Goal: Find specific page/section: Find specific page/section

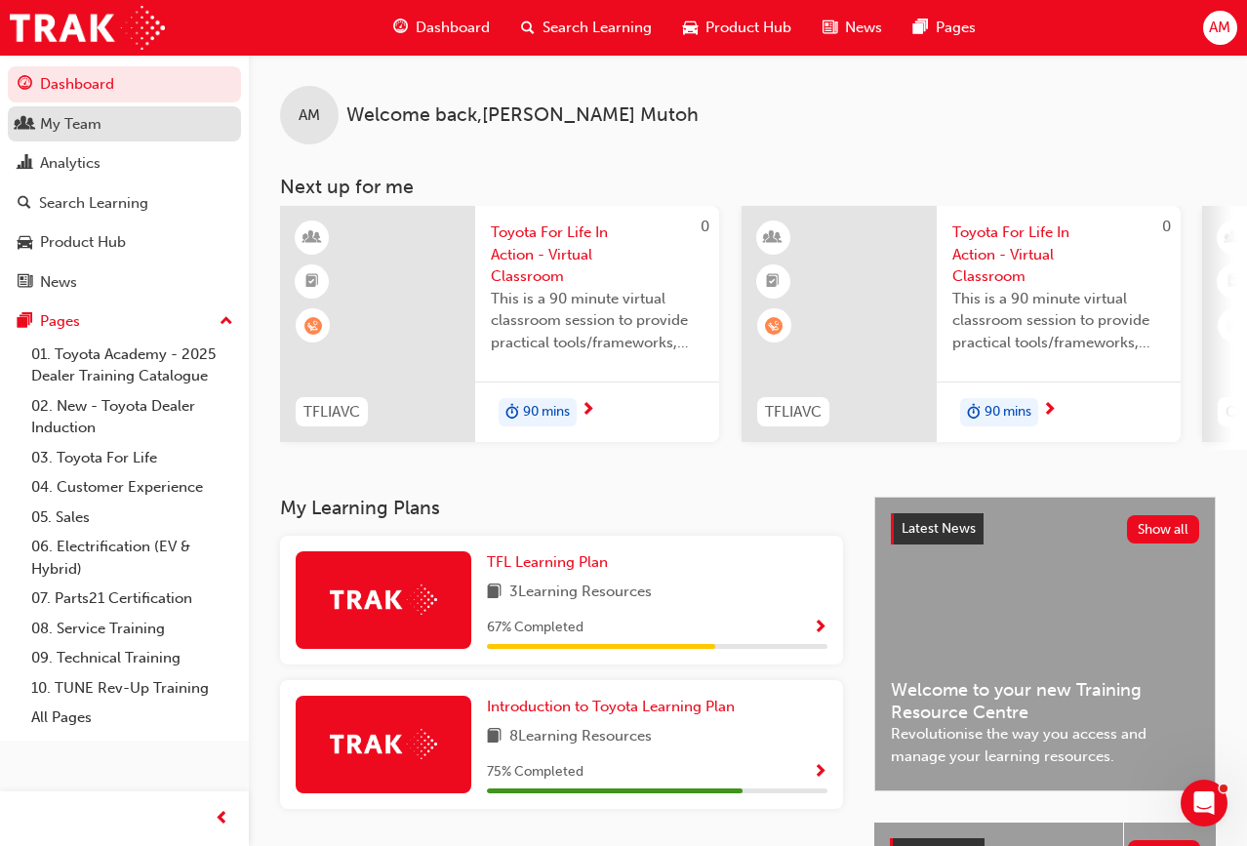
click at [131, 138] on link "My Team" at bounding box center [124, 124] width 233 height 36
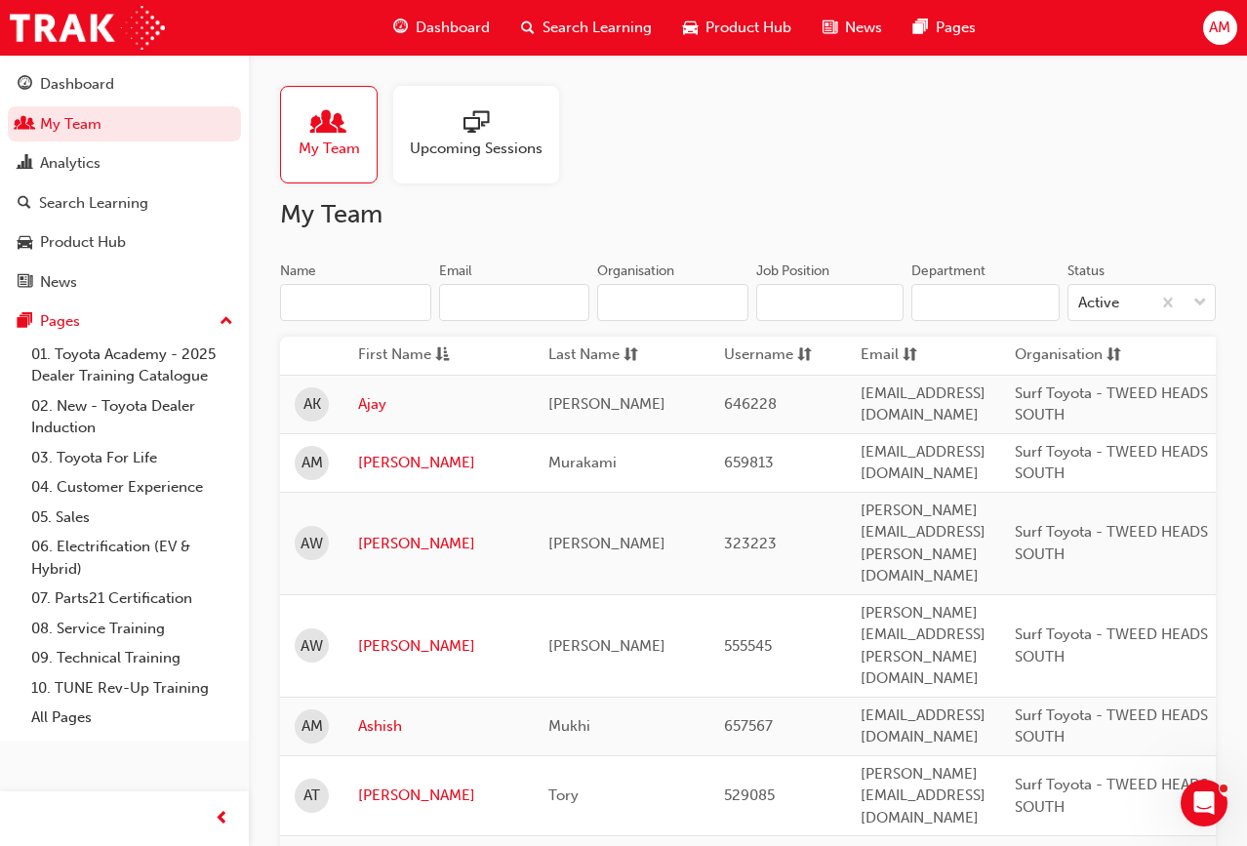
click at [374, 284] on input "Name" at bounding box center [355, 302] width 151 height 37
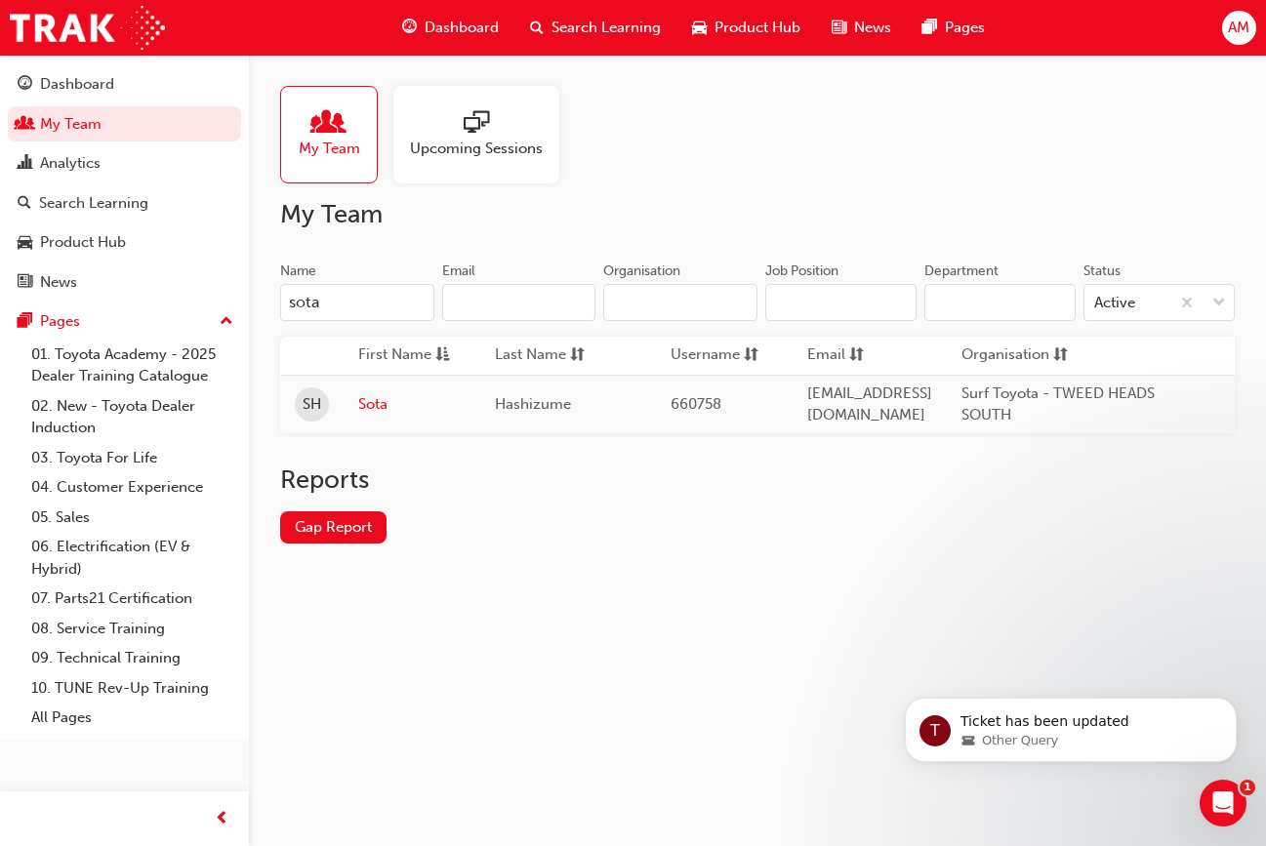
type input "sota"
click at [369, 393] on link "Sota" at bounding box center [411, 404] width 107 height 22
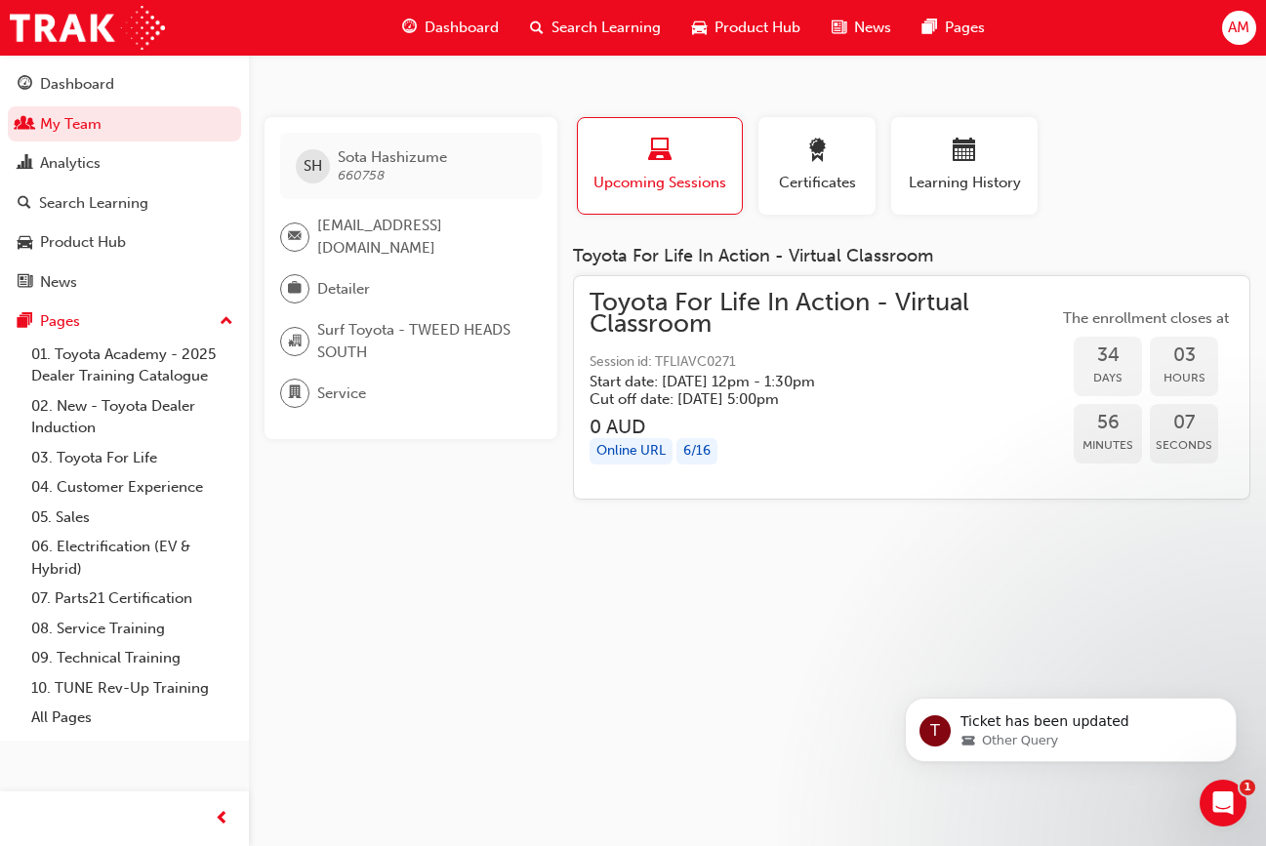
click at [402, 593] on div "[PERSON_NAME] [PERSON_NAME] 660758 [EMAIL_ADDRESS][DOMAIN_NAME] Detailer Surf T…" at bounding box center [633, 423] width 1266 height 846
